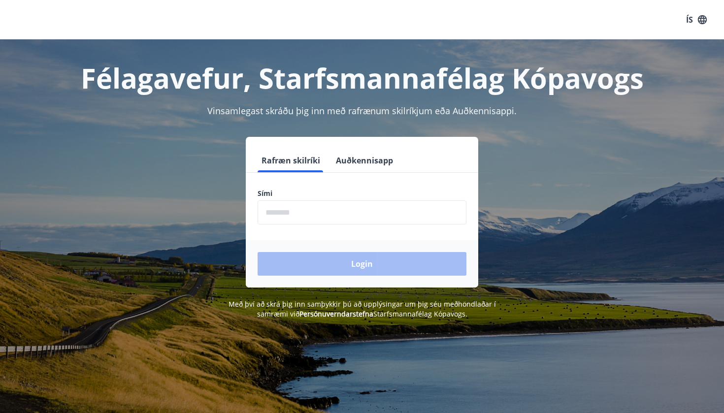
click at [289, 212] on input "phone" at bounding box center [362, 213] width 209 height 24
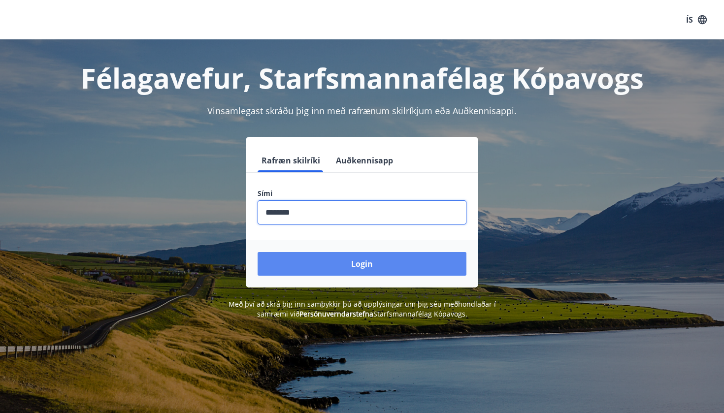
type input "********"
click at [294, 273] on button "Login" at bounding box center [362, 264] width 209 height 24
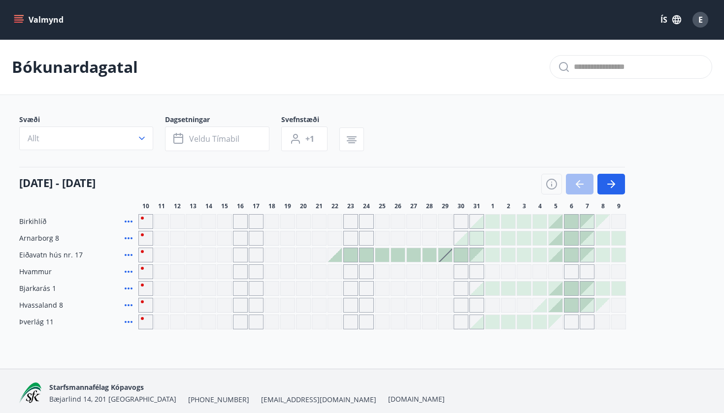
click at [18, 23] on icon "menu" at bounding box center [18, 22] width 9 height 1
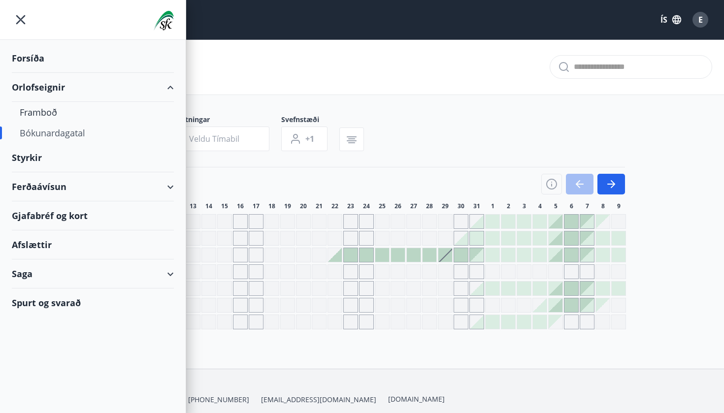
click at [52, 191] on div "Ferðaávísun" at bounding box center [93, 186] width 162 height 29
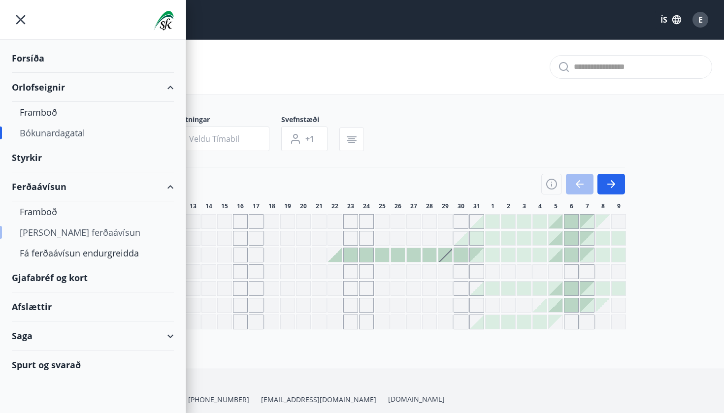
click at [61, 231] on div "[PERSON_NAME] ferðaávísun" at bounding box center [93, 232] width 146 height 21
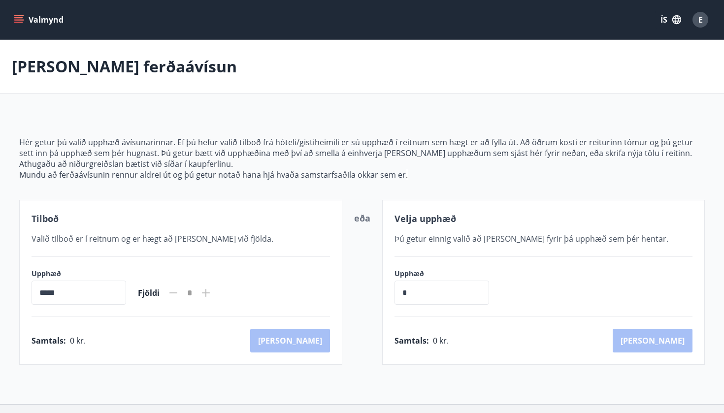
click at [17, 18] on icon "menu" at bounding box center [18, 17] width 9 height 1
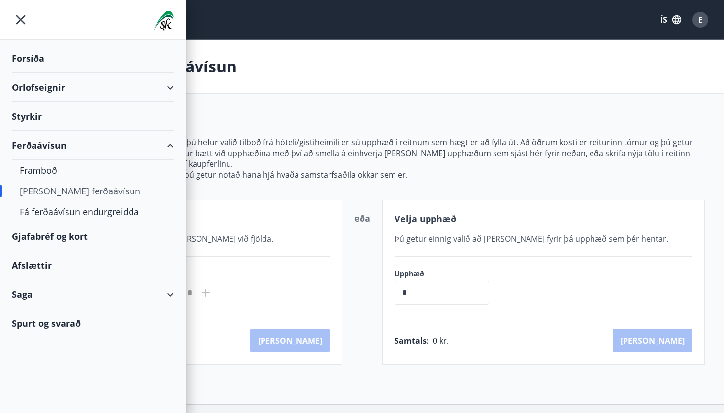
click at [43, 241] on div "Gjafabréf og kort" at bounding box center [93, 236] width 162 height 29
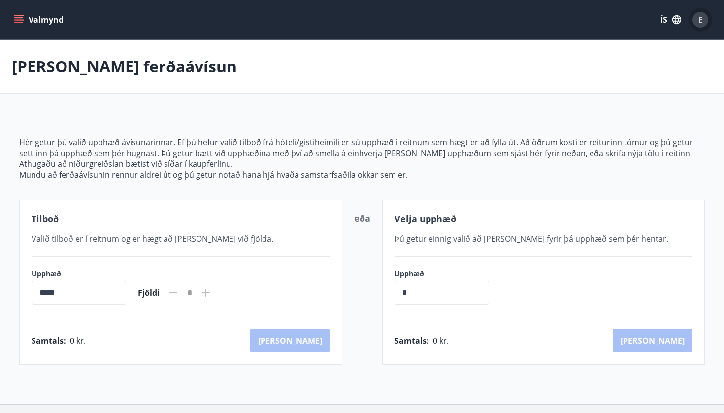
click at [703, 22] on div "E" at bounding box center [701, 20] width 16 height 16
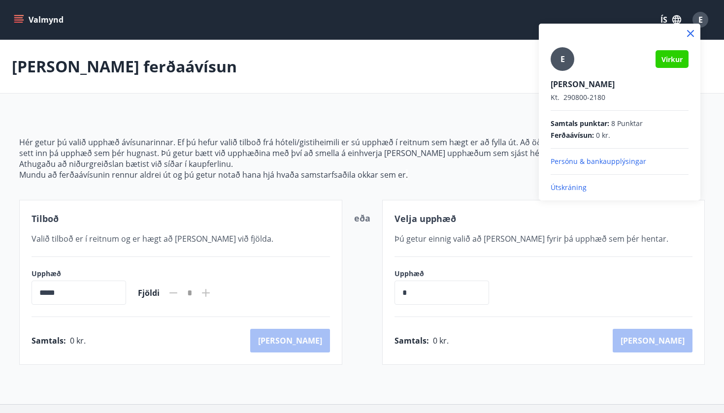
click at [572, 65] on div "E" at bounding box center [563, 59] width 24 height 24
click at [572, 72] on input "E" at bounding box center [618, 77] width 134 height 10
click at [21, 19] on div at bounding box center [362, 206] width 724 height 413
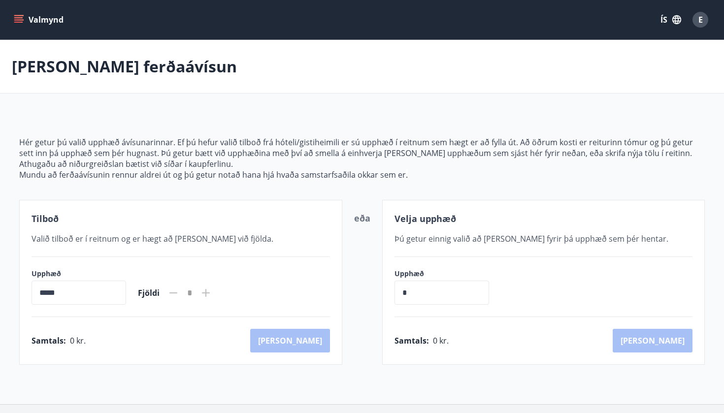
click at [21, 19] on icon "menu" at bounding box center [19, 20] width 10 height 10
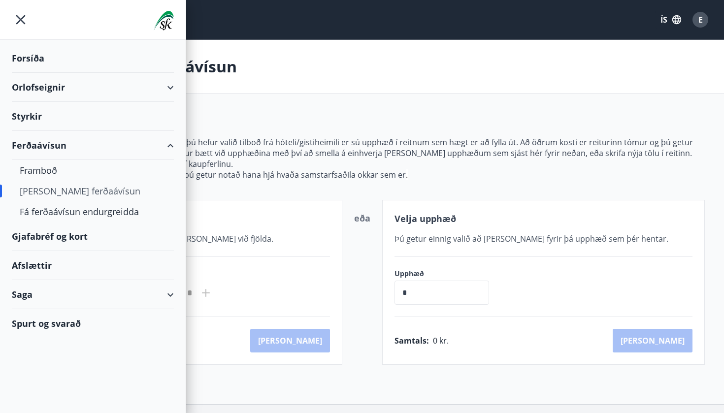
click at [43, 235] on div "Gjafabréf og kort" at bounding box center [93, 236] width 162 height 29
